Goal: Task Accomplishment & Management: Use online tool/utility

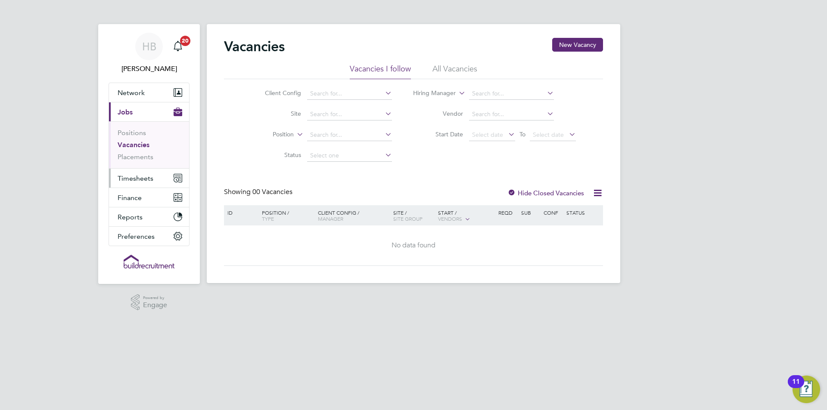
click at [151, 177] on span "Timesheets" at bounding box center [136, 178] width 36 height 8
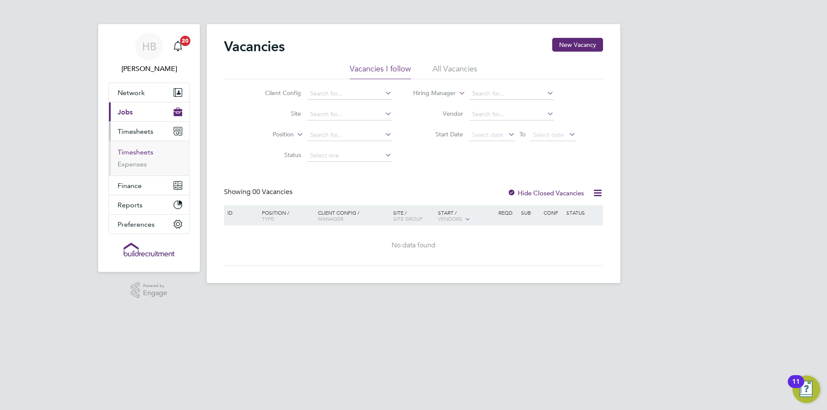
click at [149, 151] on link "Timesheets" at bounding box center [136, 152] width 36 height 8
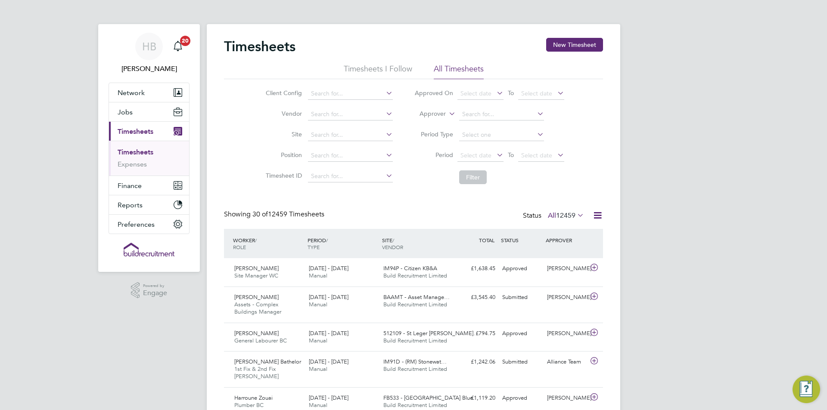
click at [434, 114] on label "Approver" at bounding box center [426, 114] width 39 height 9
click at [434, 122] on li "Worker" at bounding box center [424, 123] width 43 height 11
click at [461, 119] on input at bounding box center [501, 114] width 85 height 12
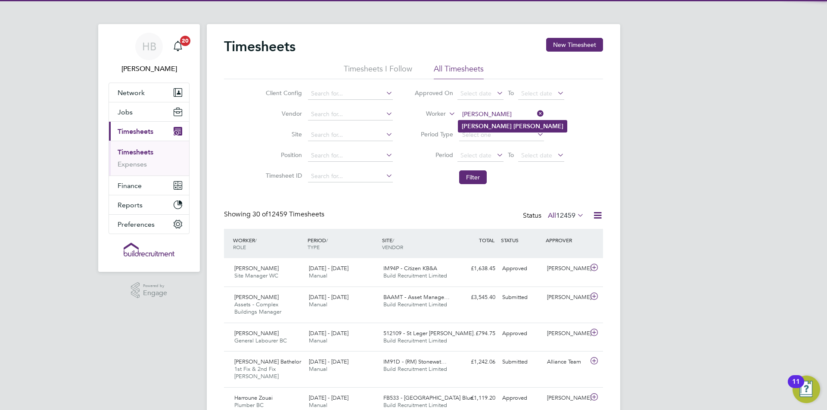
click at [483, 130] on li "[PERSON_NAME]" at bounding box center [512, 127] width 108 height 12
type input "[PERSON_NAME]"
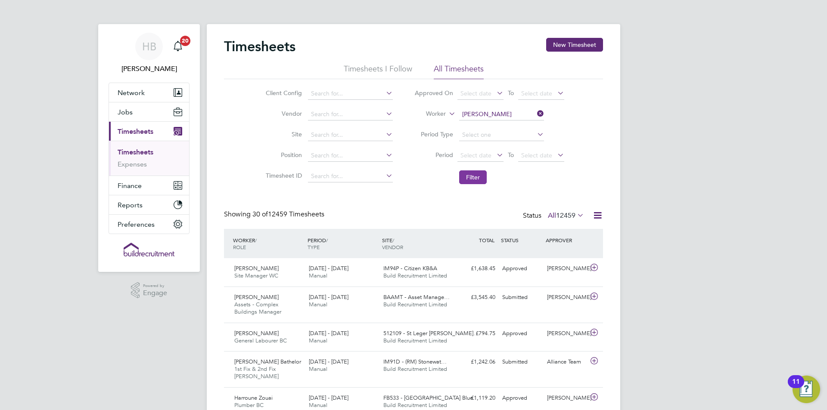
click at [481, 180] on button "Filter" at bounding box center [473, 177] width 28 height 14
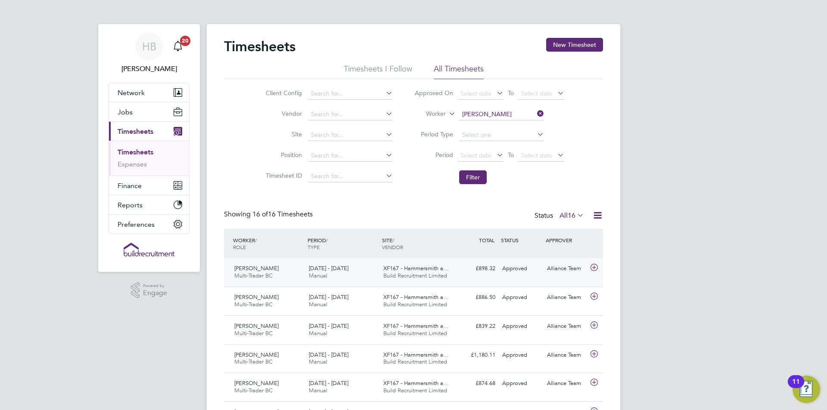
click at [342, 264] on div "[DATE] - [DATE] Manual" at bounding box center [342, 273] width 74 height 22
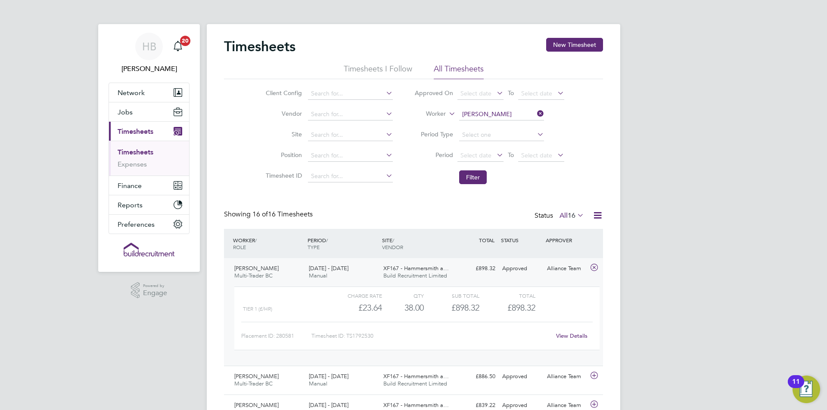
click at [315, 269] on span "[DATE] - [DATE]" at bounding box center [329, 268] width 40 height 7
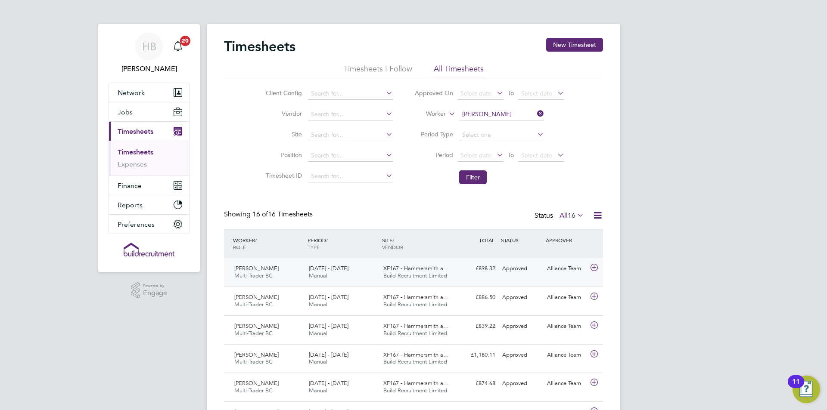
click at [341, 264] on div "[DATE] - [DATE] Manual" at bounding box center [342, 273] width 74 height 22
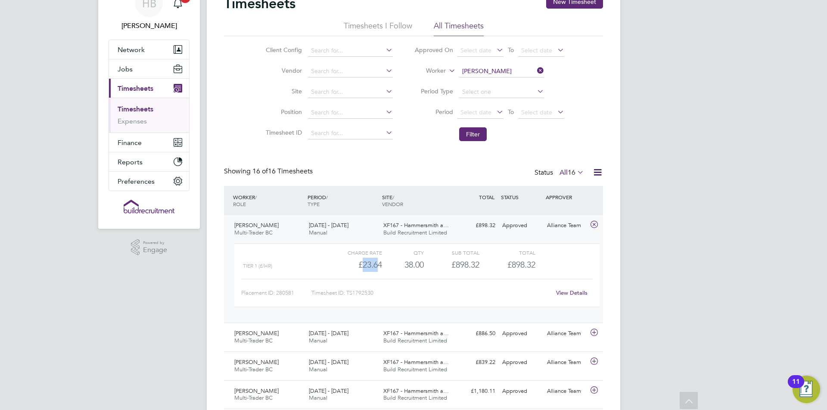
drag, startPoint x: 363, startPoint y: 267, endPoint x: 379, endPoint y: 265, distance: 16.6
click at [379, 265] on div "£23.64" at bounding box center [354, 265] width 56 height 14
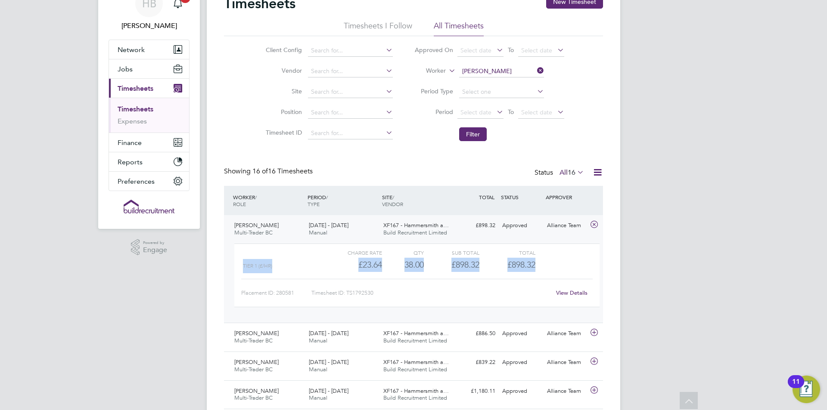
click at [379, 265] on div "£23.64" at bounding box center [354, 265] width 56 height 14
click at [365, 224] on div "[DATE] - [DATE] Manual" at bounding box center [342, 230] width 74 height 22
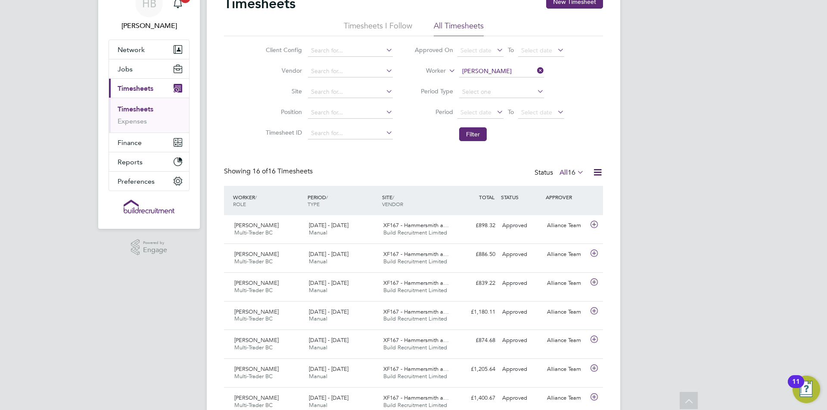
click at [535, 69] on icon at bounding box center [535, 71] width 0 height 12
click at [484, 73] on input at bounding box center [501, 71] width 85 height 12
click at [513, 80] on b "[PERSON_NAME]" at bounding box center [538, 83] width 50 height 7
type input "[PERSON_NAME]"
click at [474, 125] on li "Filter" at bounding box center [488, 134] width 171 height 22
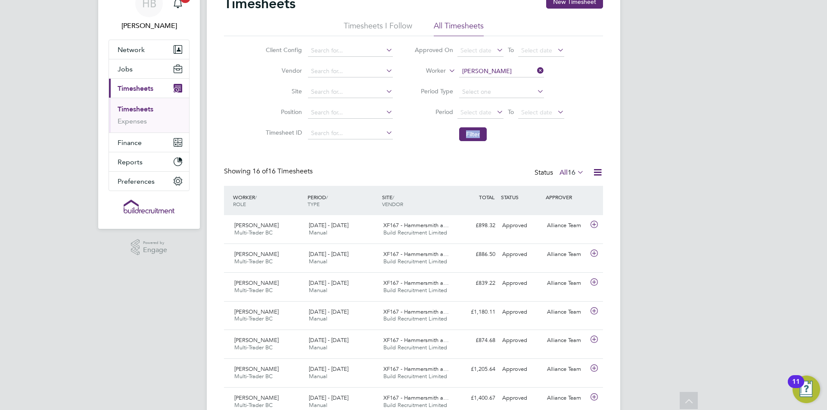
click at [474, 126] on li "Filter" at bounding box center [488, 134] width 171 height 22
click at [474, 130] on button "Filter" at bounding box center [473, 134] width 28 height 14
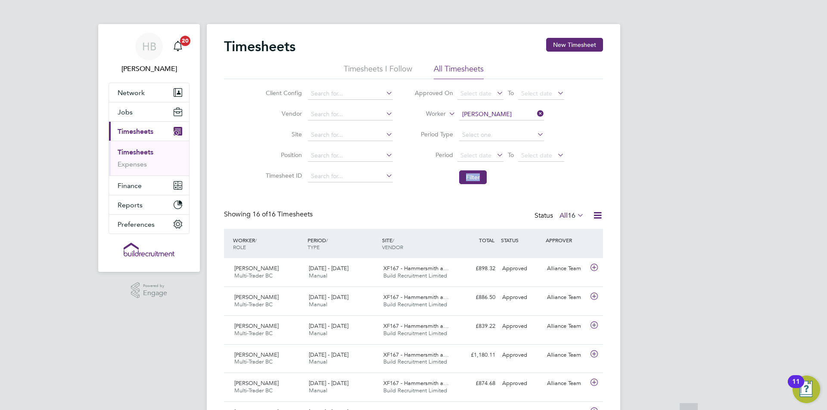
scroll to position [4, 4]
click at [527, 192] on div "Timesheets New Timesheet Timesheets I Follow All Timesheets Client Config Vendo…" at bounding box center [413, 378] width 379 height 681
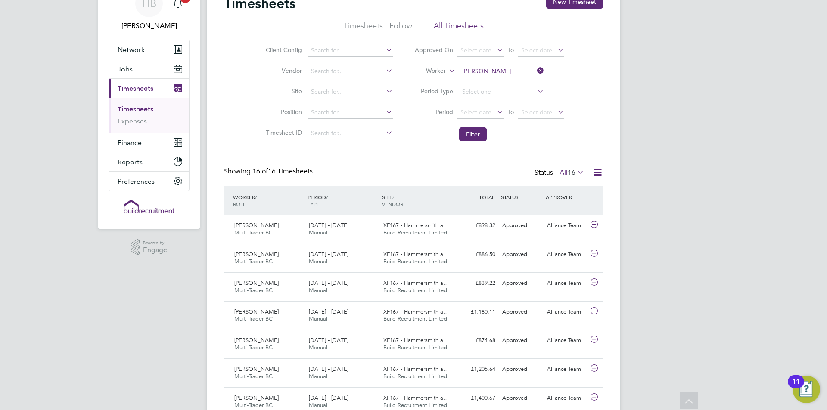
click at [601, 171] on icon at bounding box center [597, 172] width 11 height 11
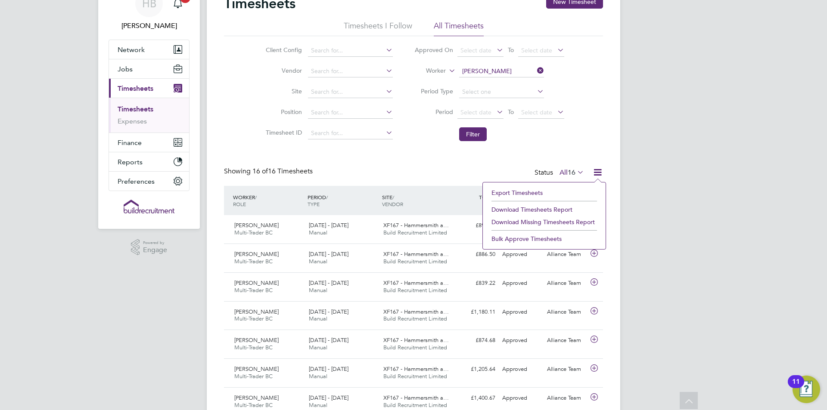
click at [536, 192] on li "Export Timesheets" at bounding box center [544, 193] width 114 height 12
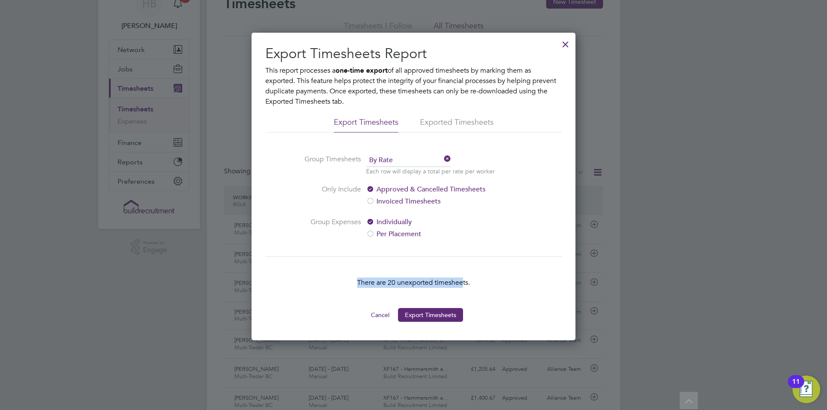
drag, startPoint x: 353, startPoint y: 282, endPoint x: 464, endPoint y: 283, distance: 110.7
click at [464, 283] on p "There are 20 unexported timesheets." at bounding box center [413, 283] width 296 height 10
drag, startPoint x: 465, startPoint y: 284, endPoint x: 508, endPoint y: 233, distance: 66.9
click at [476, 282] on p "There are 20 unexported timesheets." at bounding box center [413, 283] width 296 height 10
click at [568, 46] on div at bounding box center [564, 41] width 15 height 15
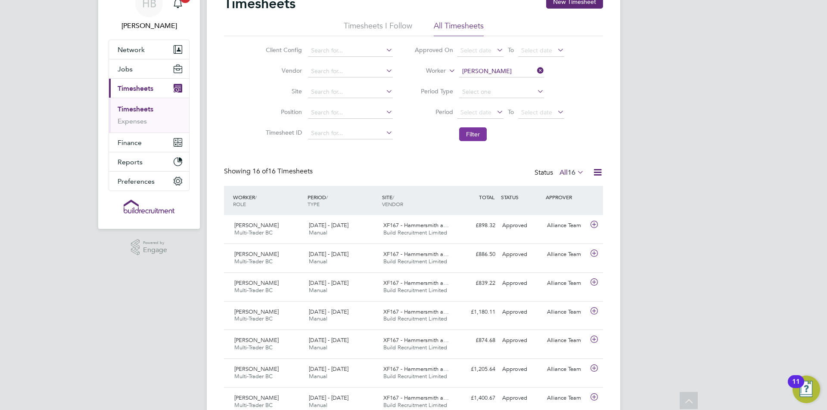
click at [474, 135] on button "Filter" at bounding box center [473, 134] width 28 height 14
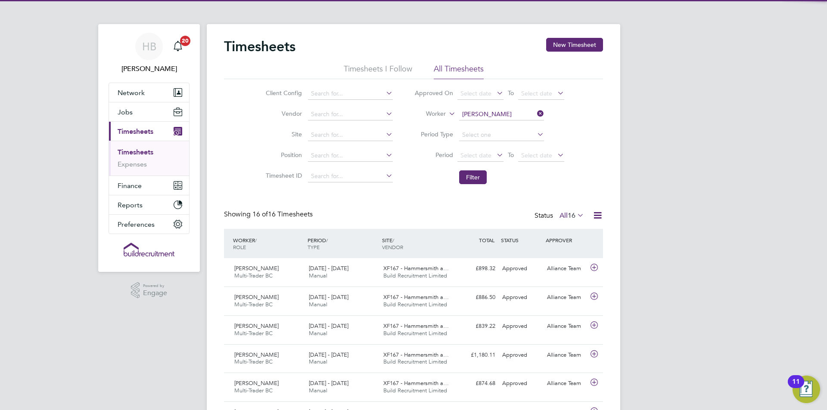
scroll to position [22, 75]
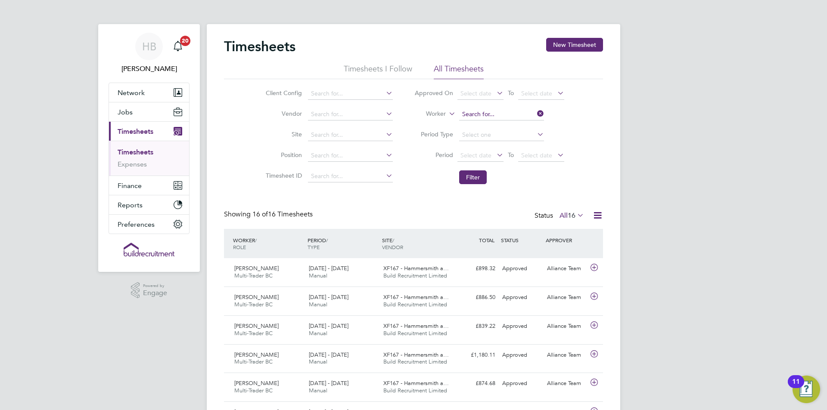
click at [532, 115] on input at bounding box center [501, 114] width 85 height 12
click at [479, 177] on button "Filter" at bounding box center [473, 177] width 28 height 14
